Goal: Task Accomplishment & Management: Manage account settings

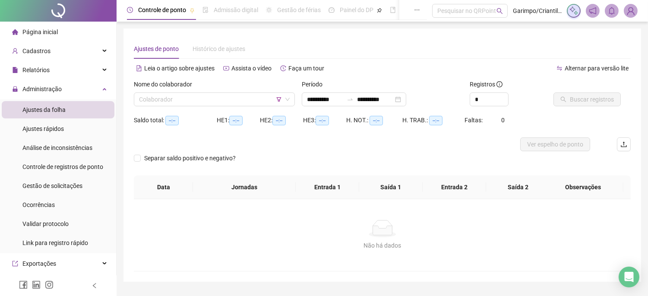
click at [211, 108] on div "Nome do colaborador Colaborador" at bounding box center [214, 96] width 168 height 34
click at [212, 95] on input "search" at bounding box center [210, 99] width 143 height 13
click at [130, 103] on div "Nome do colaborador Colaborador" at bounding box center [214, 96] width 168 height 34
click at [90, 87] on div "Administração" at bounding box center [58, 88] width 113 height 17
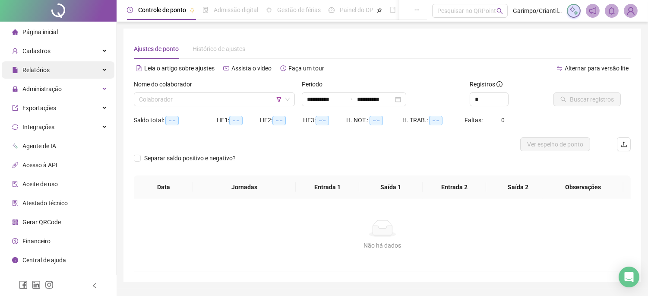
click at [90, 71] on div "Relatórios" at bounding box center [58, 69] width 113 height 17
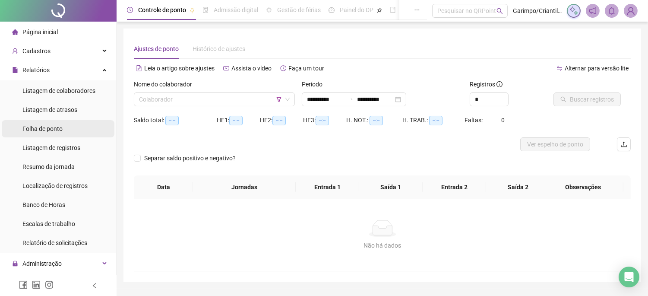
click at [75, 123] on li "Folha de ponto" at bounding box center [58, 128] width 113 height 17
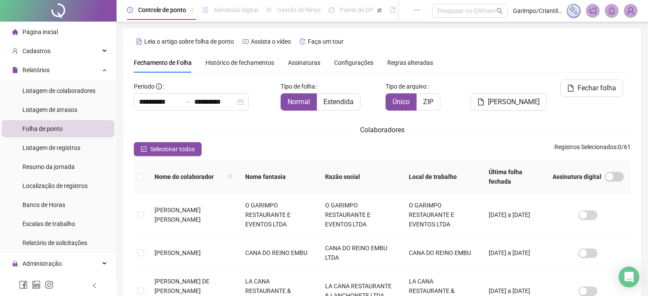
type input "**********"
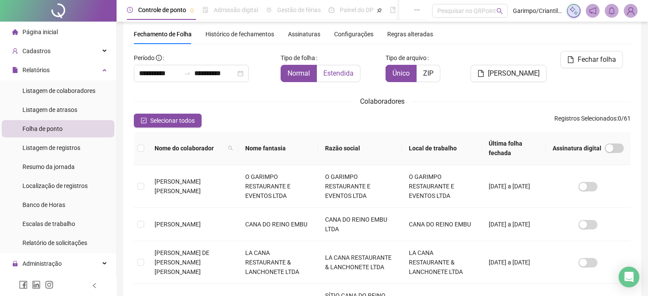
click at [338, 66] on label "Estendida" at bounding box center [339, 73] width 44 height 17
click at [226, 142] on span at bounding box center [230, 148] width 9 height 13
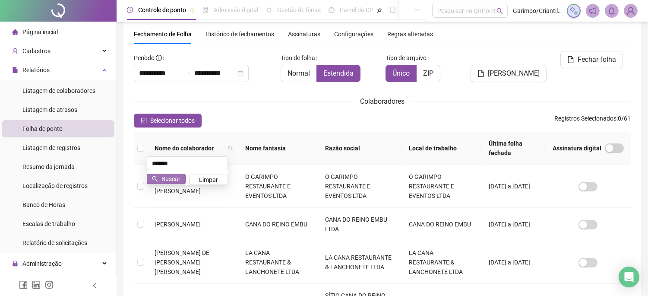
type input "******"
click at [161, 180] on button "Buscar" at bounding box center [166, 178] width 39 height 10
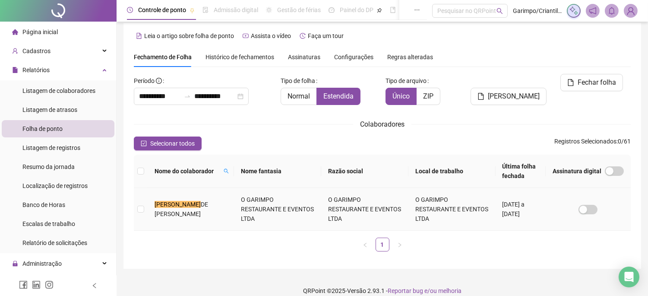
click at [234, 207] on td "O GARIMPO RESTAURANTE E EVENTOS LTDA" at bounding box center [277, 209] width 87 height 43
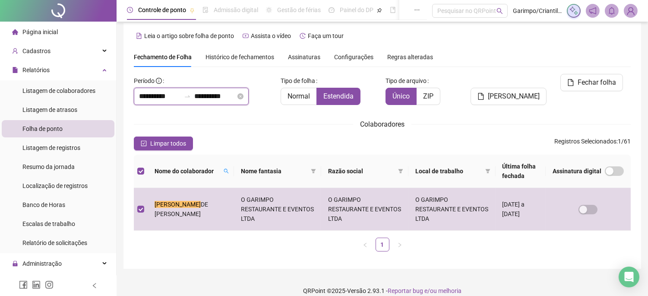
click at [236, 97] on input "**********" at bounding box center [214, 96] width 41 height 10
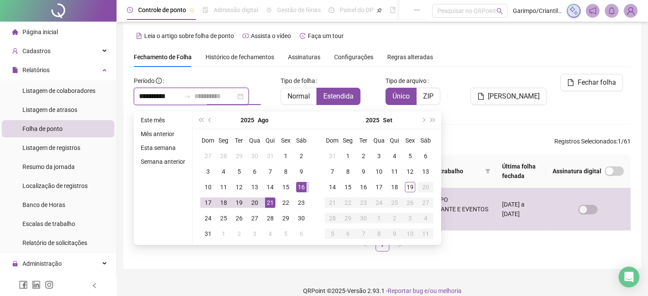
type input "**********"
click at [270, 204] on div "21" at bounding box center [270, 202] width 10 height 10
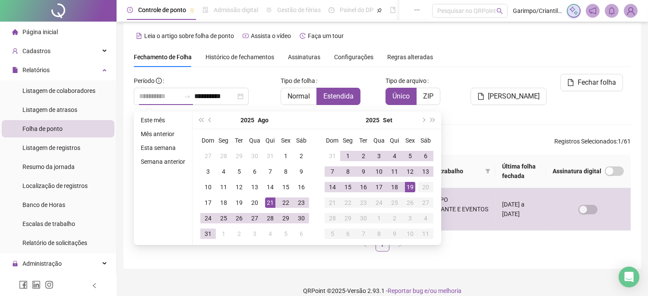
click at [409, 186] on div "19" at bounding box center [410, 187] width 10 height 10
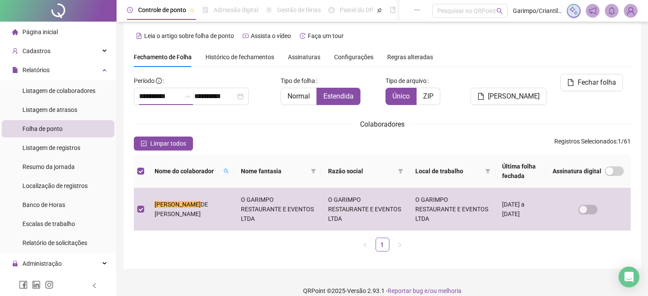
type input "**********"
click at [68, 131] on li "Folha de ponto" at bounding box center [58, 128] width 113 height 17
click at [88, 72] on div "Relatórios" at bounding box center [58, 69] width 113 height 17
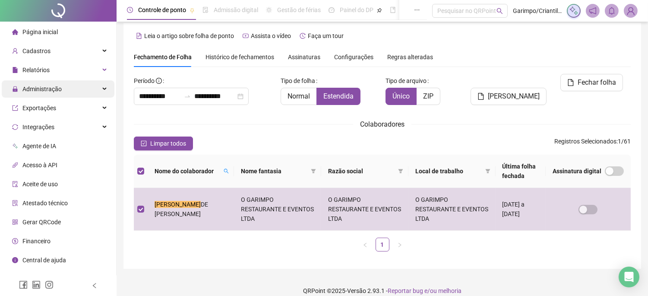
click at [73, 84] on div "Administração" at bounding box center [58, 88] width 113 height 17
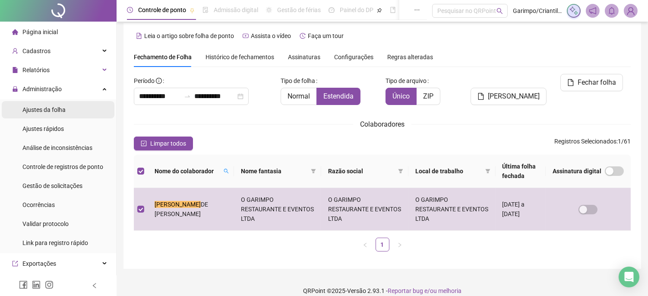
click at [71, 107] on li "Ajustes da folha" at bounding box center [58, 109] width 113 height 17
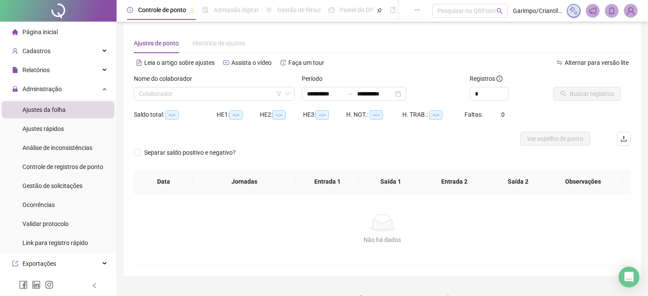
type input "**********"
click at [185, 91] on input "search" at bounding box center [210, 93] width 143 height 13
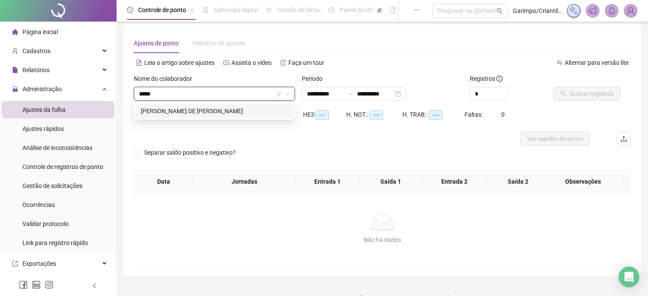
type input "******"
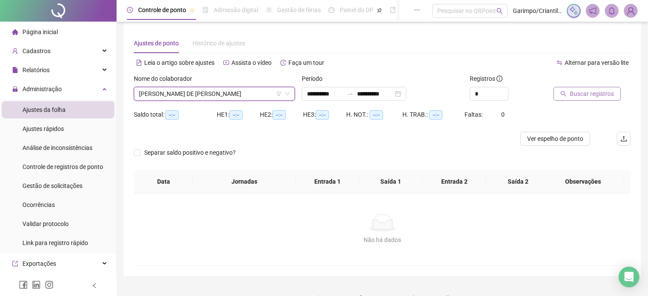
click at [558, 94] on button "Buscar registros" at bounding box center [586, 94] width 67 height 14
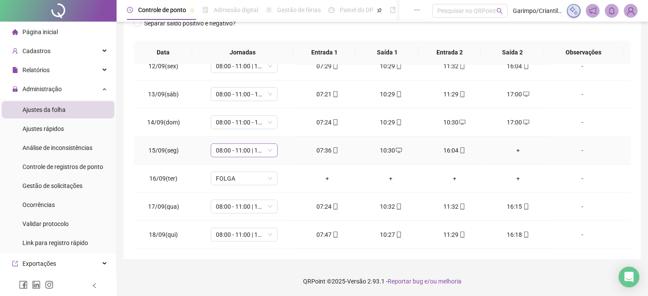
scroll to position [582, 0]
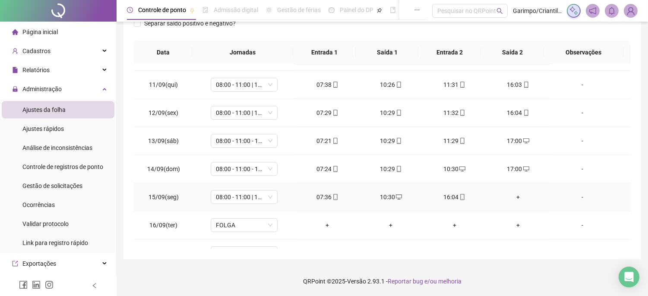
click at [519, 193] on div "+" at bounding box center [518, 196] width 50 height 9
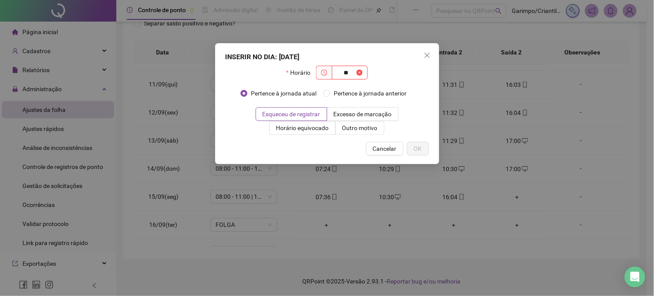
type input "*"
type input "*****"
click at [364, 128] on label "Outro motivo" at bounding box center [360, 128] width 49 height 14
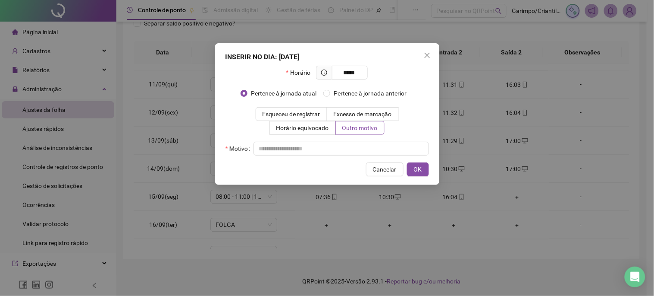
click at [360, 159] on div "INSERIR NO DIA : [DATE] Horário ***** Pertence à jornada atual Pertence à jorna…" at bounding box center [327, 114] width 224 height 142
click at [362, 147] on input "text" at bounding box center [342, 149] width 176 height 14
click at [427, 167] on button "OK" at bounding box center [418, 169] width 22 height 14
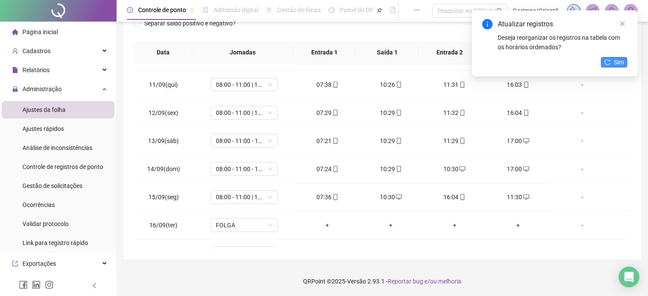
click at [609, 62] on icon "reload" at bounding box center [607, 62] width 6 height 6
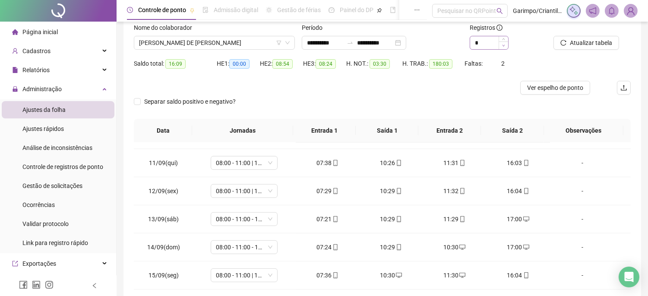
scroll to position [39, 0]
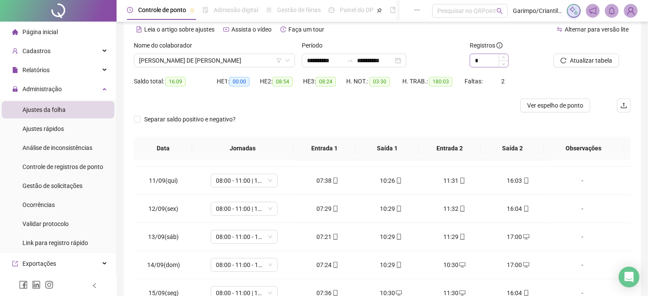
click at [507, 54] on div "*" at bounding box center [489, 60] width 38 height 13
click at [505, 54] on span "Increase Value" at bounding box center [502, 58] width 9 height 8
type input "*"
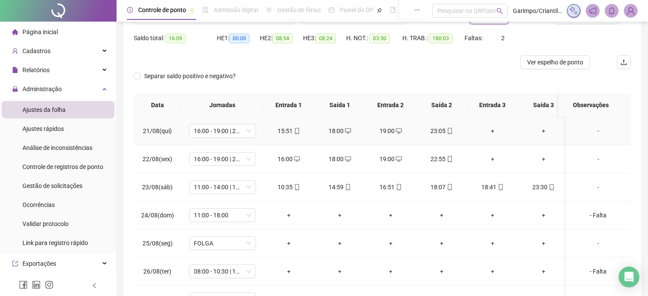
scroll to position [0, 0]
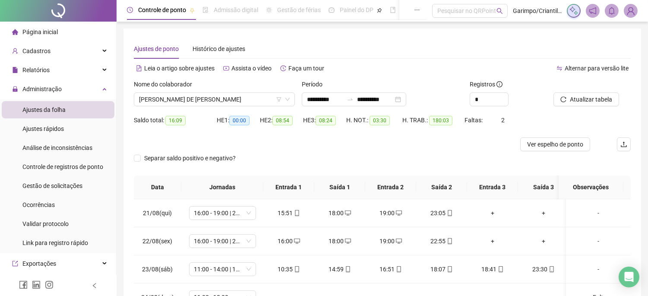
click at [370, 152] on div "Separar saldo positivo e negativo?" at bounding box center [382, 163] width 497 height 24
click at [596, 93] on button "Atualizar tabela" at bounding box center [586, 99] width 66 height 14
click at [541, 146] on span "Ver espelho de ponto" at bounding box center [555, 143] width 56 height 9
click at [200, 99] on span "[PERSON_NAME] DE [PERSON_NAME]" at bounding box center [214, 99] width 151 height 13
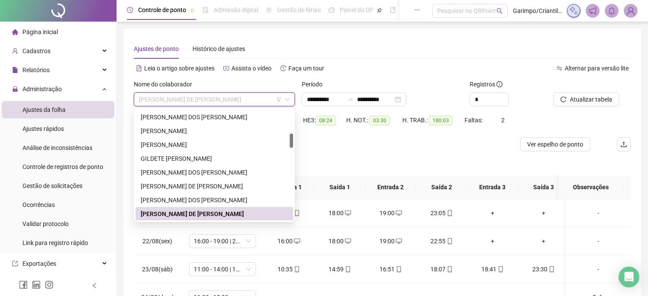
click at [219, 216] on div "[PERSON_NAME] DE [PERSON_NAME]" at bounding box center [214, 213] width 147 height 9
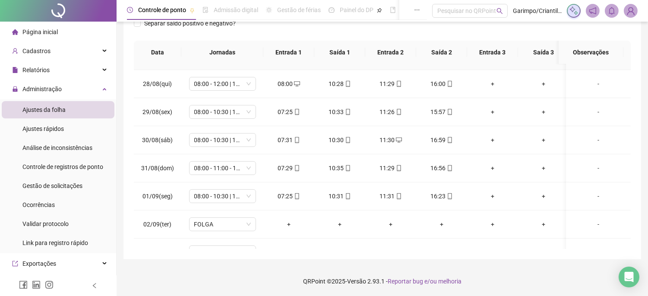
scroll to position [192, 0]
click at [229, 135] on span "08:00 - 10:30 | 11:30 - 16:00" at bounding box center [222, 138] width 57 height 13
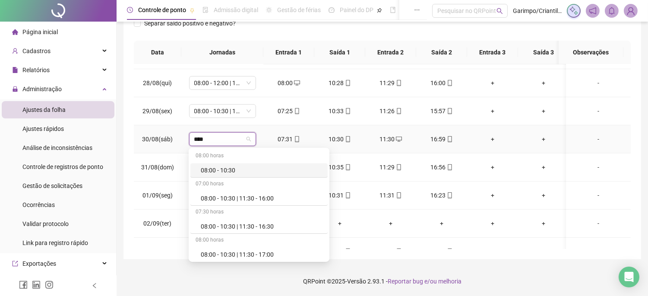
type input "*****"
click at [242, 257] on div "08:00 - 10:30 | 11:30 - 17:00" at bounding box center [262, 253] width 122 height 9
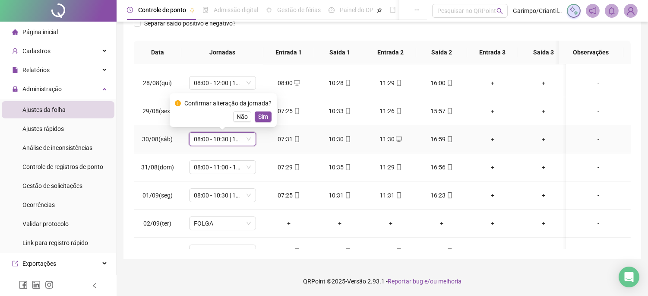
click at [267, 118] on button "Sim" at bounding box center [263, 116] width 17 height 10
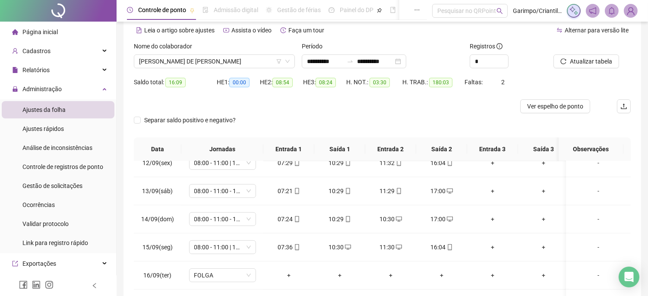
scroll to position [0, 0]
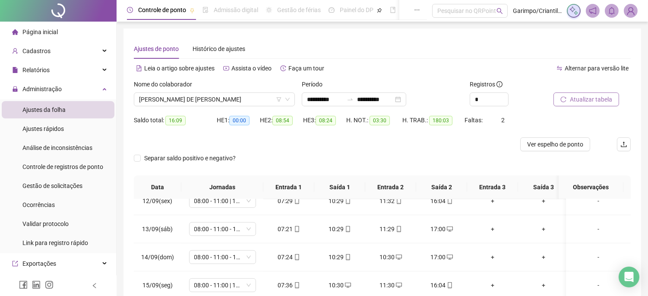
click at [613, 94] on button "Atualizar tabela" at bounding box center [586, 99] width 66 height 14
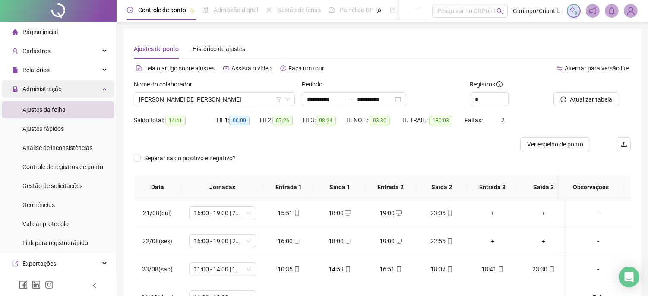
click at [74, 92] on div "Administração" at bounding box center [58, 88] width 113 height 17
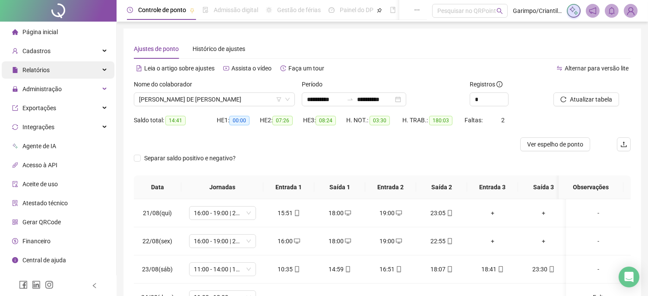
click at [80, 68] on div "Relatórios" at bounding box center [58, 69] width 113 height 17
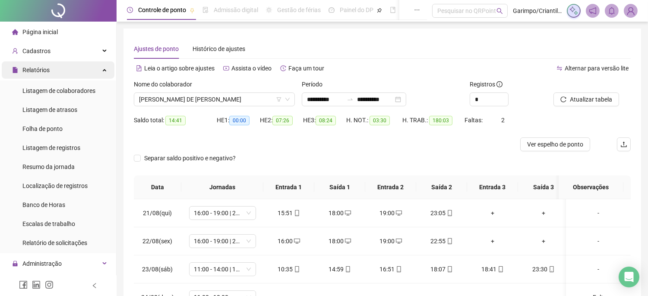
click at [70, 68] on div "Relatórios" at bounding box center [58, 69] width 113 height 17
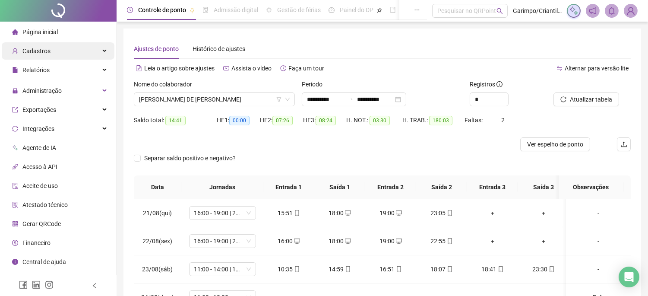
click at [79, 47] on div "Cadastros" at bounding box center [58, 50] width 113 height 17
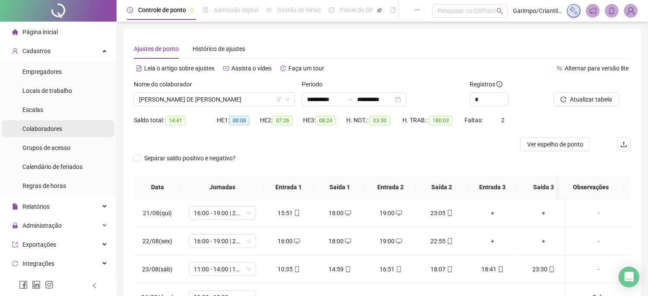
drag, startPoint x: 81, startPoint y: 130, endPoint x: 95, endPoint y: 124, distance: 15.9
click at [80, 131] on li "Colaboradores" at bounding box center [58, 128] width 113 height 17
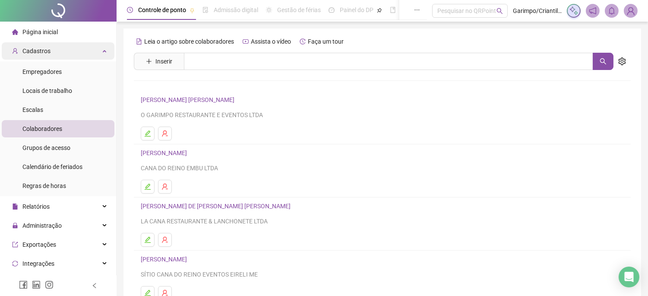
click at [81, 49] on div "Cadastros" at bounding box center [58, 50] width 113 height 17
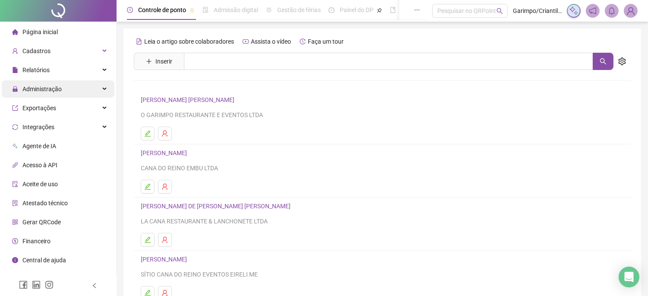
click at [68, 82] on div "Administração" at bounding box center [58, 88] width 113 height 17
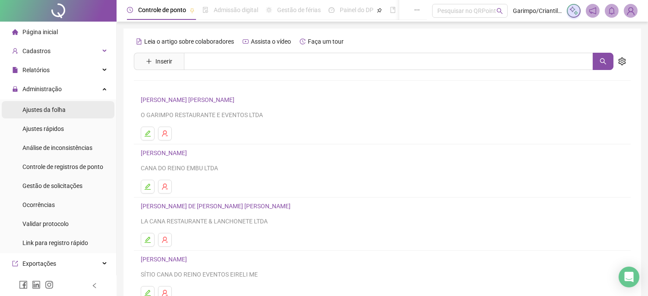
click at [59, 109] on span "Ajustes da folha" at bounding box center [43, 109] width 43 height 7
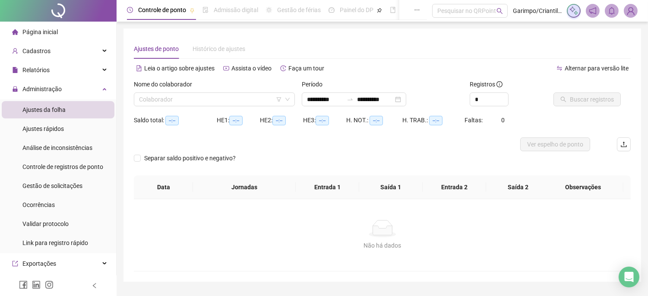
type input "**********"
click at [80, 91] on div "Administração" at bounding box center [58, 88] width 113 height 17
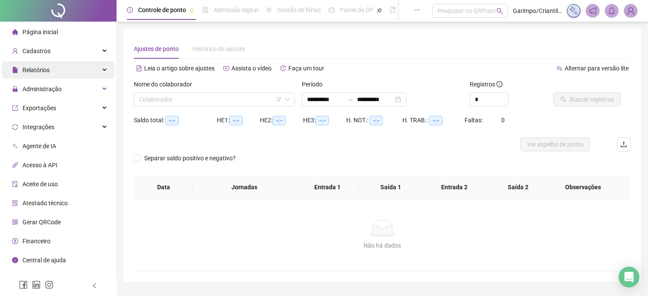
click at [85, 71] on div "Relatórios" at bounding box center [58, 69] width 113 height 17
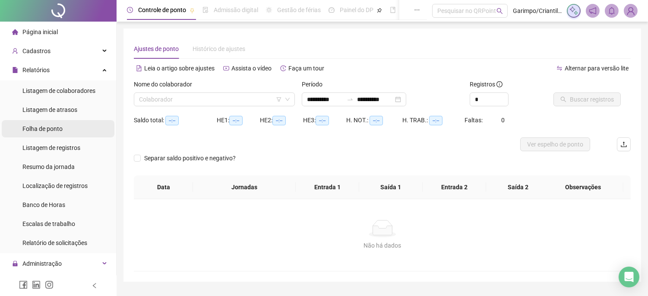
click at [71, 123] on li "Folha de ponto" at bounding box center [58, 128] width 113 height 17
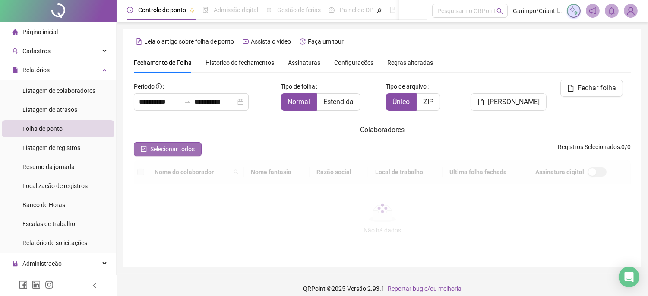
type input "**********"
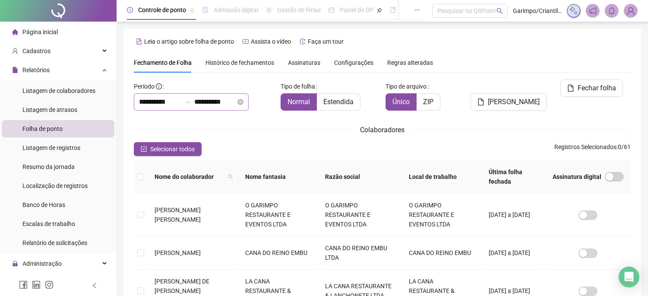
scroll to position [28, 0]
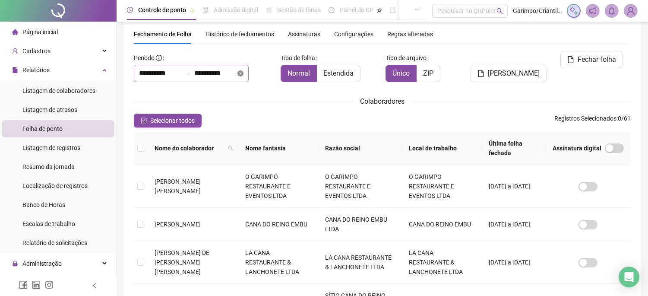
click at [243, 74] on icon "close-circle" at bounding box center [240, 73] width 6 height 6
click at [248, 74] on div at bounding box center [191, 73] width 115 height 17
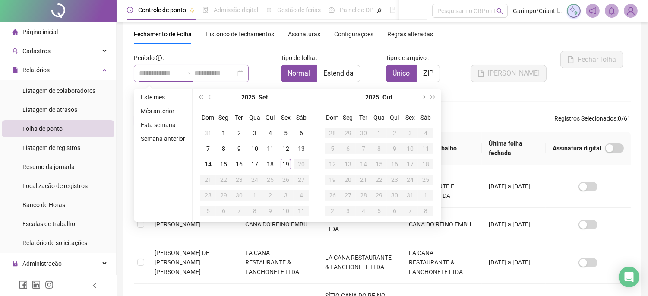
click at [260, 52] on div "Período" at bounding box center [204, 66] width 140 height 31
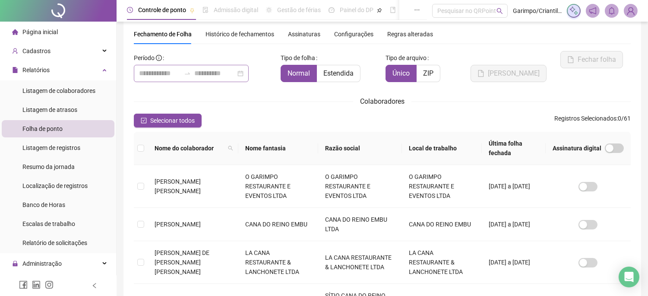
click at [248, 76] on div at bounding box center [191, 73] width 115 height 17
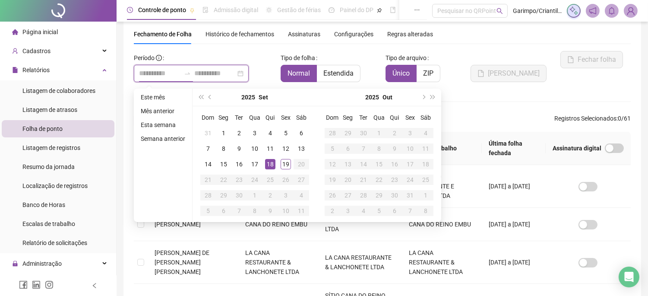
type input "**********"
click at [213, 98] on button "prev-year" at bounding box center [209, 96] width 9 height 17
type input "**********"
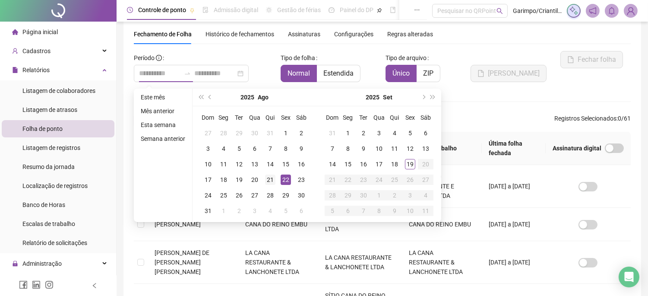
type input "**********"
click at [270, 177] on div "21" at bounding box center [270, 179] width 10 height 10
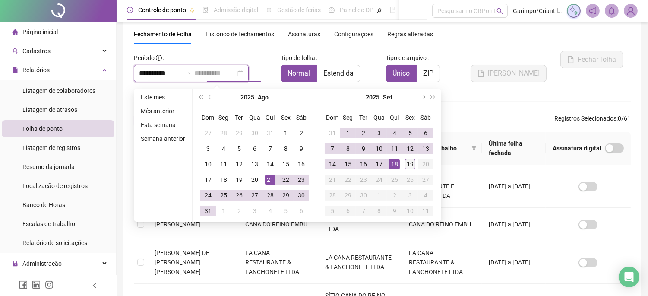
type input "**********"
click at [411, 163] on div "19" at bounding box center [410, 164] width 10 height 10
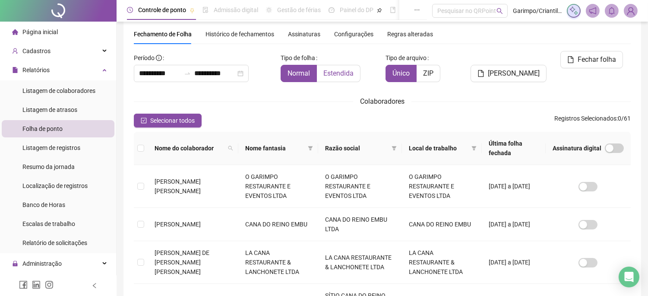
click at [336, 79] on label "Estendida" at bounding box center [339, 73] width 44 height 17
click at [308, 149] on icon "filter" at bounding box center [310, 148] width 5 height 4
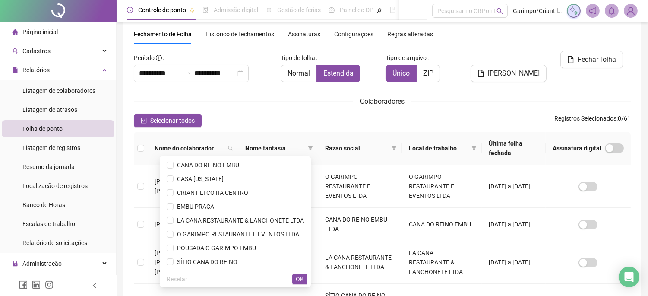
click at [249, 134] on th "Nome fantasia" at bounding box center [278, 148] width 80 height 33
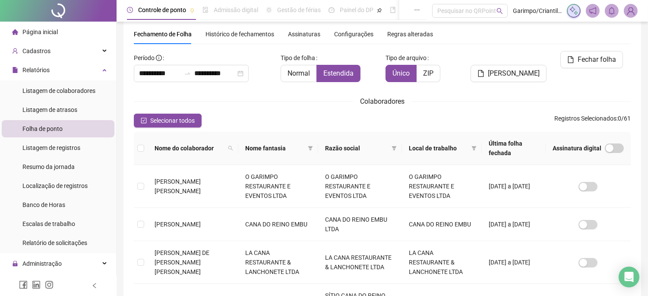
click at [228, 144] on th "Nome do colaborador" at bounding box center [193, 148] width 91 height 33
click at [230, 140] on th "Nome do colaborador" at bounding box center [193, 148] width 91 height 33
click at [228, 145] on icon "search" at bounding box center [230, 147] width 5 height 5
type input "******"
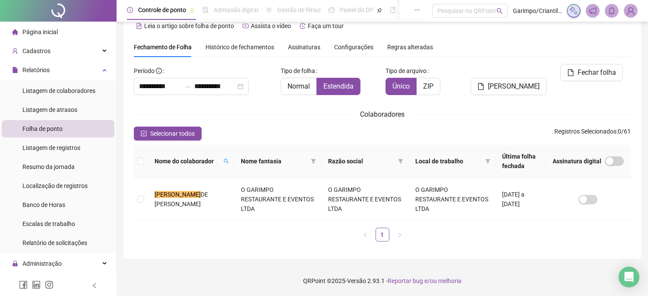
scroll to position [6, 0]
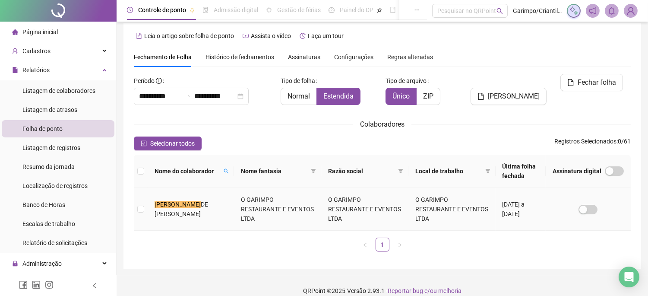
click at [144, 198] on td at bounding box center [141, 209] width 14 height 43
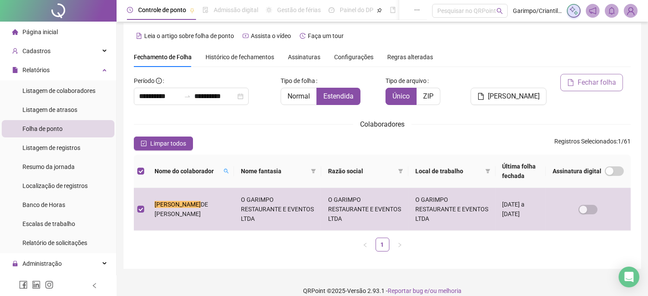
click at [575, 83] on button "Fechar folha" at bounding box center [591, 82] width 63 height 17
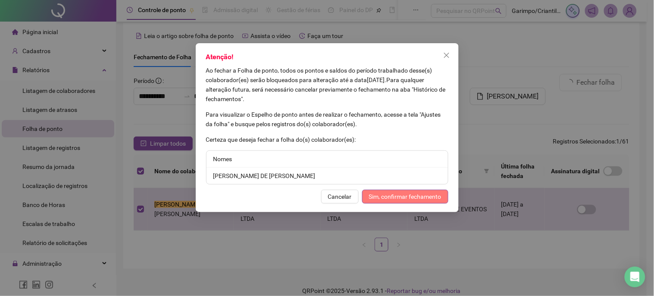
click at [372, 196] on span "Sim, confirmar fechamento" at bounding box center [405, 196] width 72 height 9
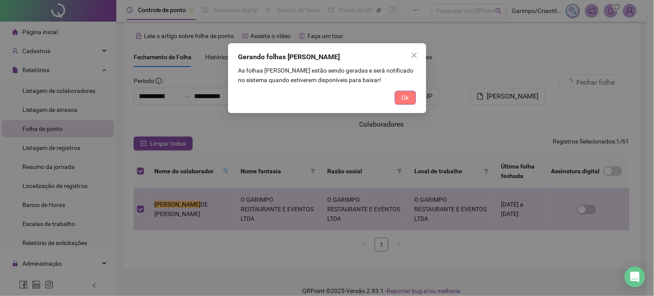
click at [411, 97] on button "Ok" at bounding box center [405, 98] width 21 height 14
